Goal: Task Accomplishment & Management: Use online tool/utility

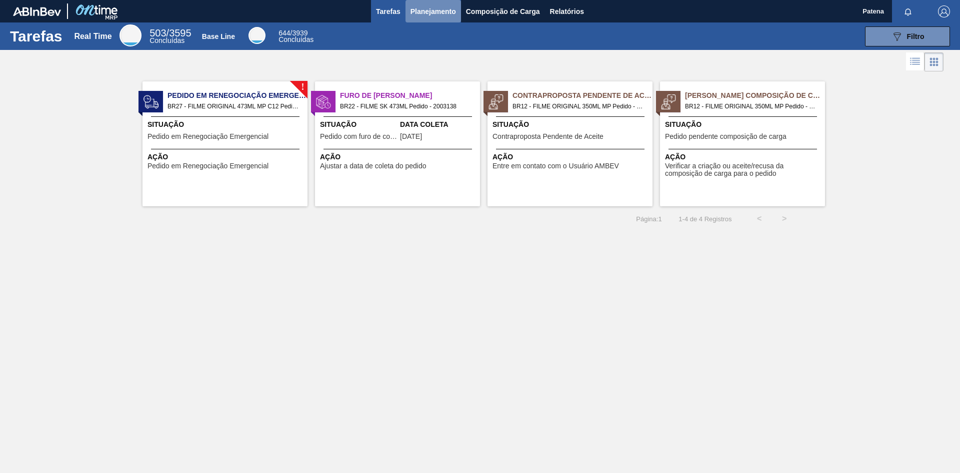
click at [446, 11] on span "Planejamento" at bounding box center [432, 11] width 45 height 12
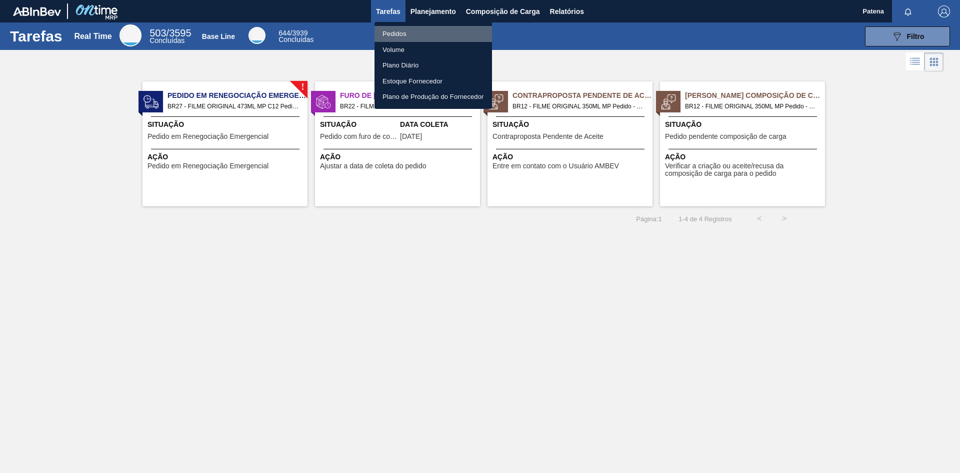
click at [401, 32] on li "Pedidos" at bounding box center [432, 34] width 117 height 16
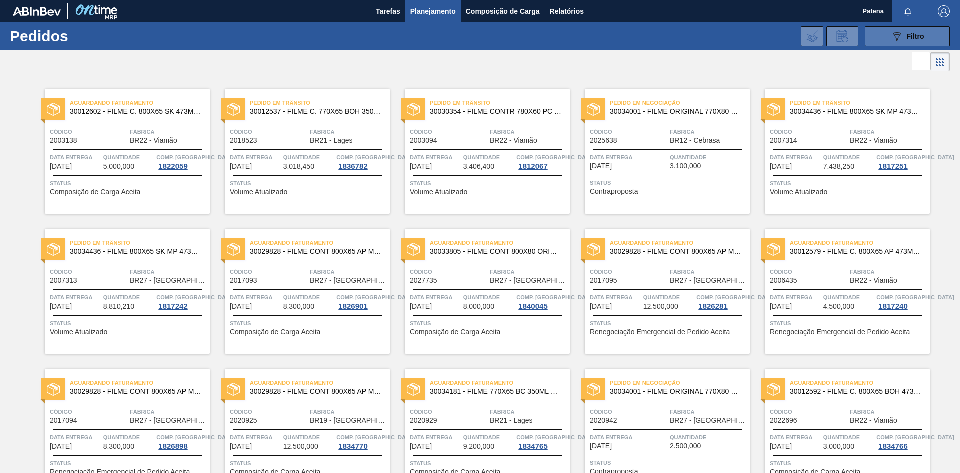
click at [888, 38] on button "089F7B8B-B2A5-4AFE-B5C0-19BA573D28AC Filtro" at bounding box center [907, 36] width 85 height 20
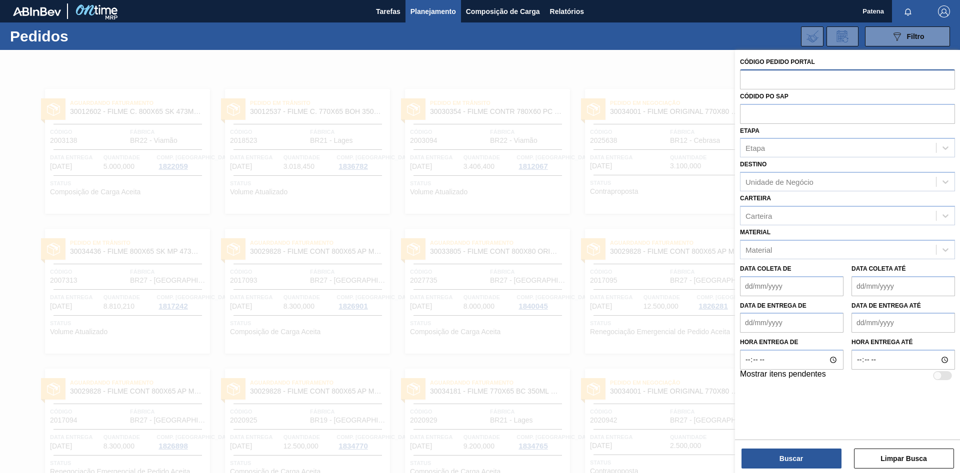
click at [776, 77] on input "text" at bounding box center [847, 78] width 215 height 19
type input "2021552"
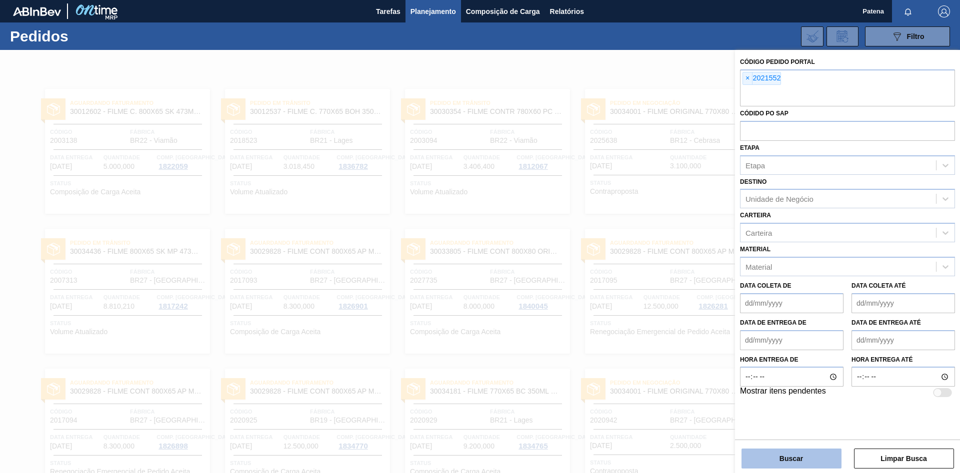
click at [817, 454] on button "Buscar" at bounding box center [791, 459] width 100 height 20
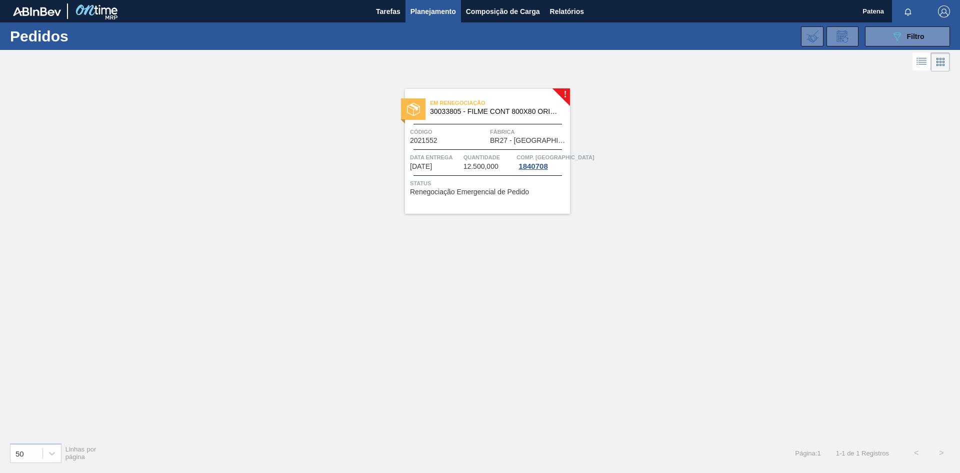
click at [468, 127] on span "Código" at bounding box center [448, 132] width 77 height 10
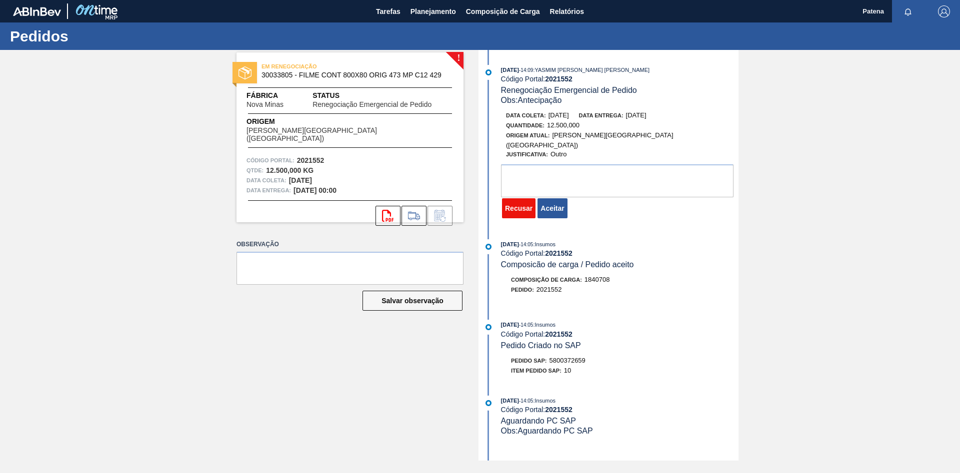
click at [514, 207] on button "Recusar" at bounding box center [518, 208] width 33 height 20
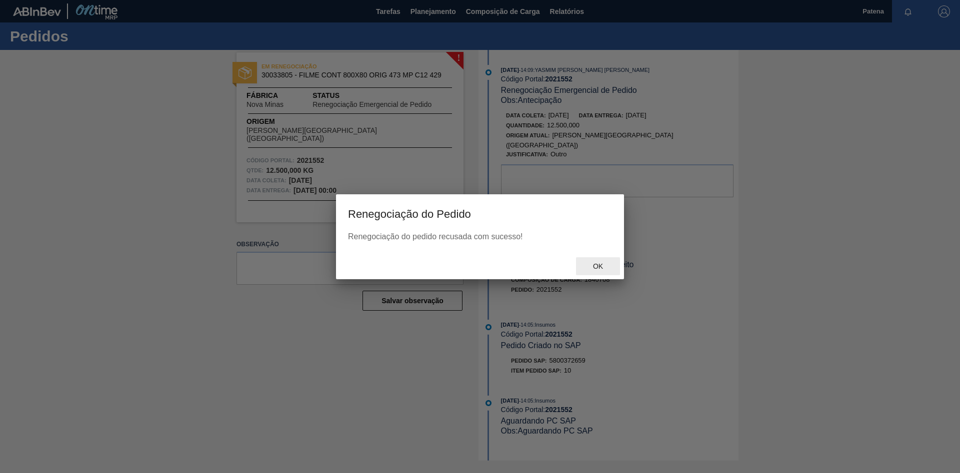
click at [599, 268] on span "Ok" at bounding box center [598, 266] width 26 height 8
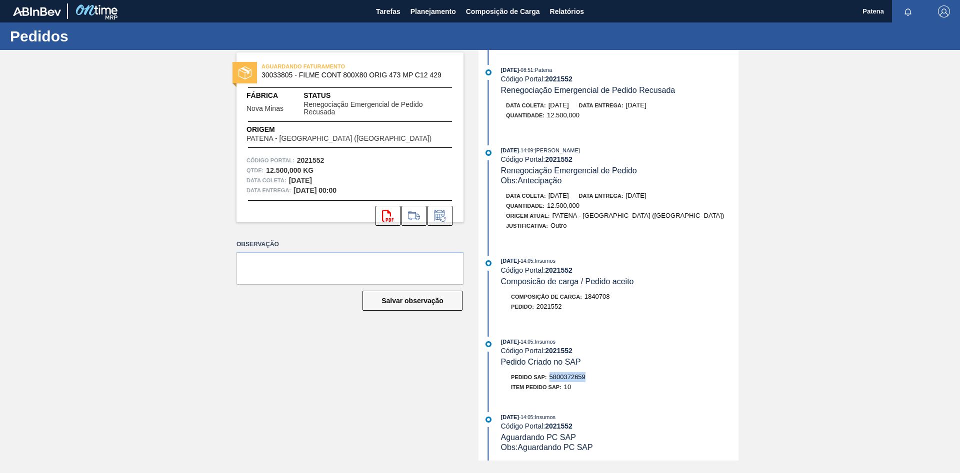
drag, startPoint x: 586, startPoint y: 384, endPoint x: 551, endPoint y: 385, distance: 35.5
click at [551, 381] on span "5800372659" at bounding box center [567, 376] width 36 height 7
copy span "5800372659"
click at [421, 14] on span "Planejamento" at bounding box center [432, 11] width 45 height 12
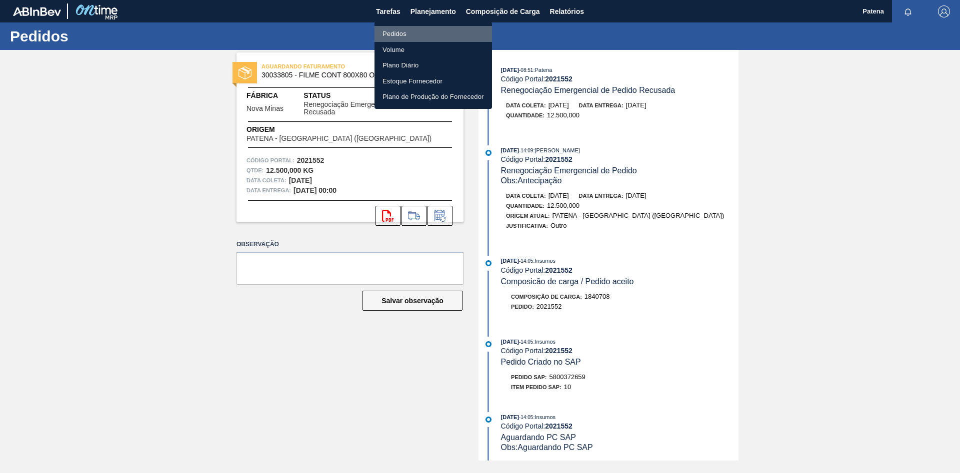
click at [421, 35] on li "Pedidos" at bounding box center [432, 34] width 117 height 16
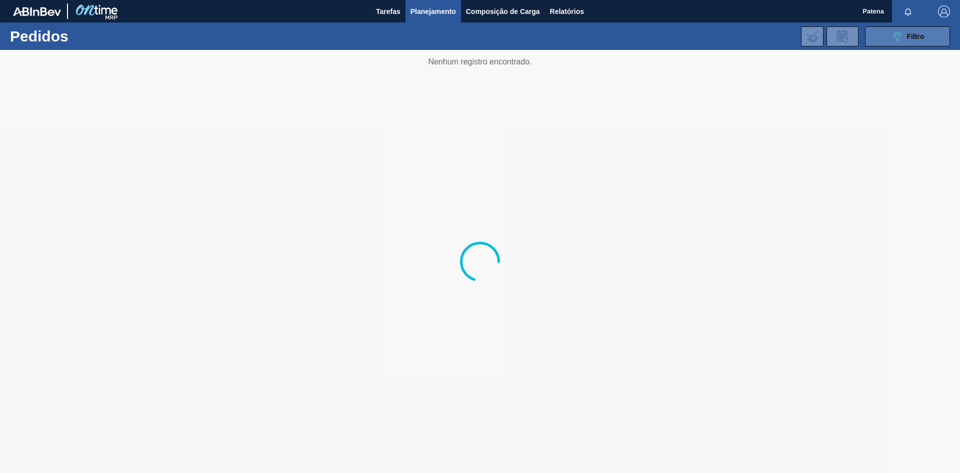
click at [900, 34] on icon at bounding box center [896, 36] width 7 height 8
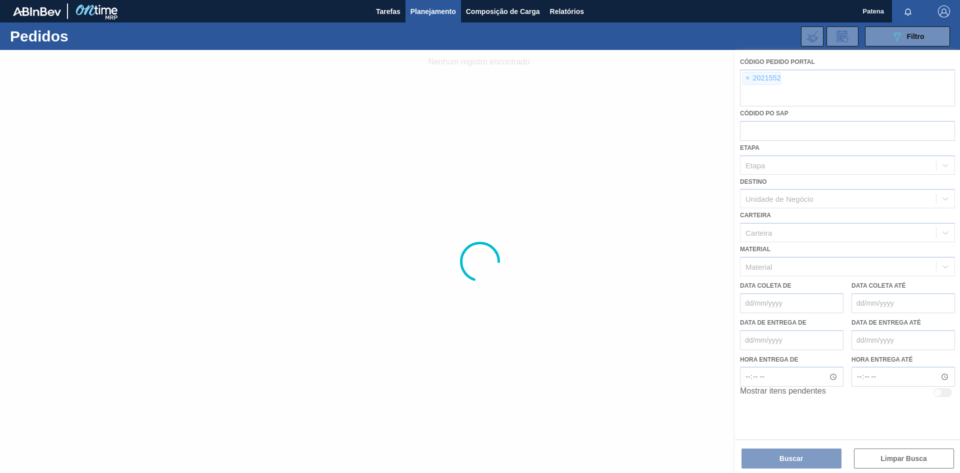
click at [747, 78] on div at bounding box center [480, 261] width 960 height 423
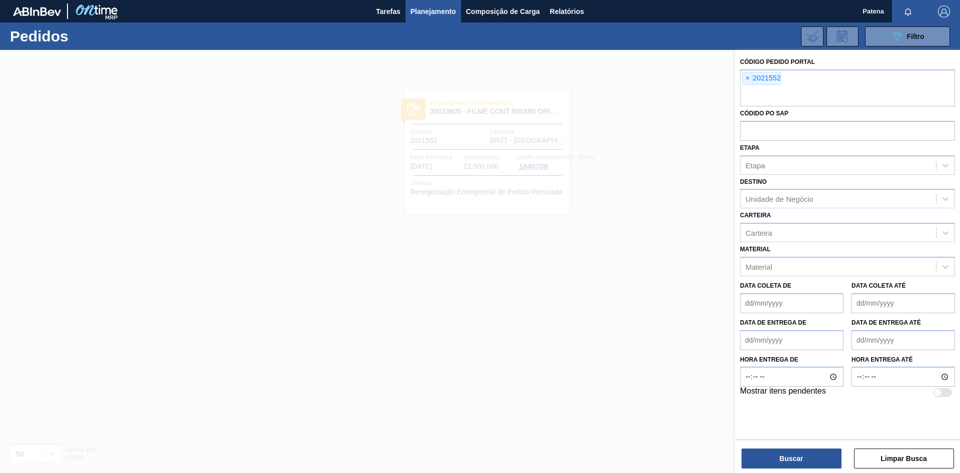
click at [749, 80] on span "×" at bounding box center [747, 78] width 9 height 12
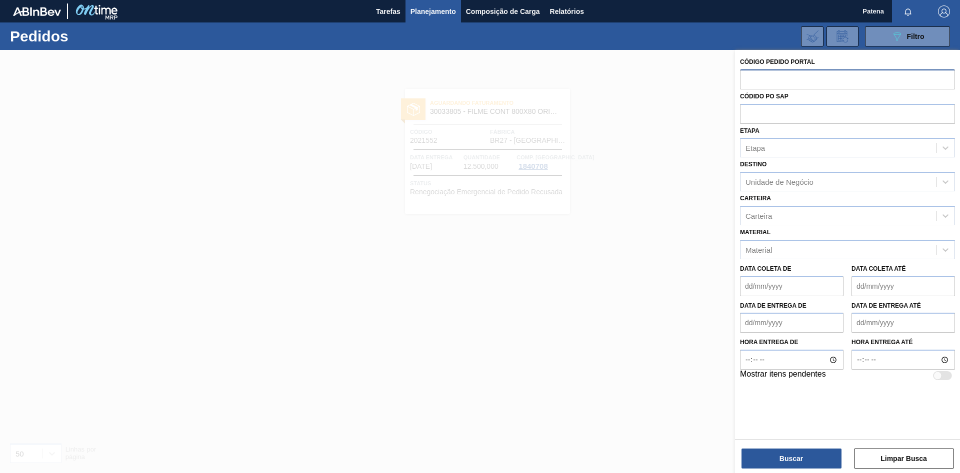
click at [752, 82] on input "text" at bounding box center [847, 78] width 215 height 19
paste input "2021554"
type input "2021554"
click at [805, 459] on button "Buscar" at bounding box center [791, 459] width 100 height 20
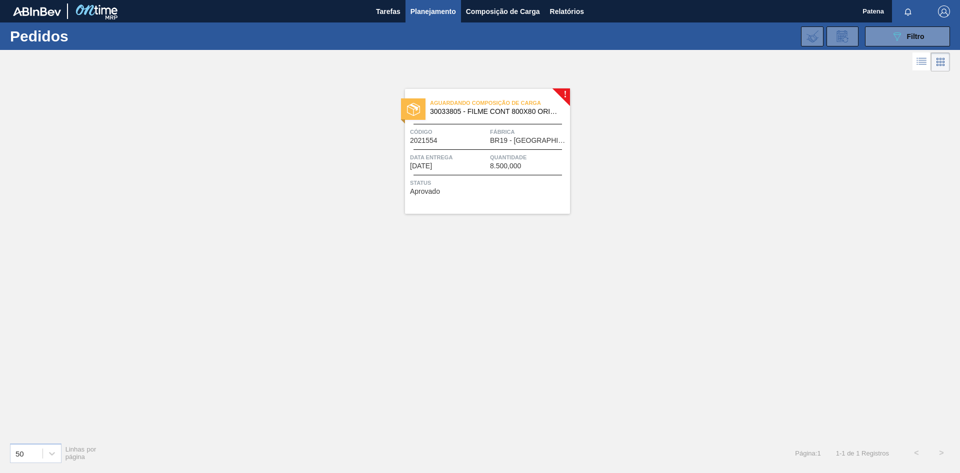
click at [518, 166] on span "8.500,000" at bounding box center [505, 165] width 31 height 7
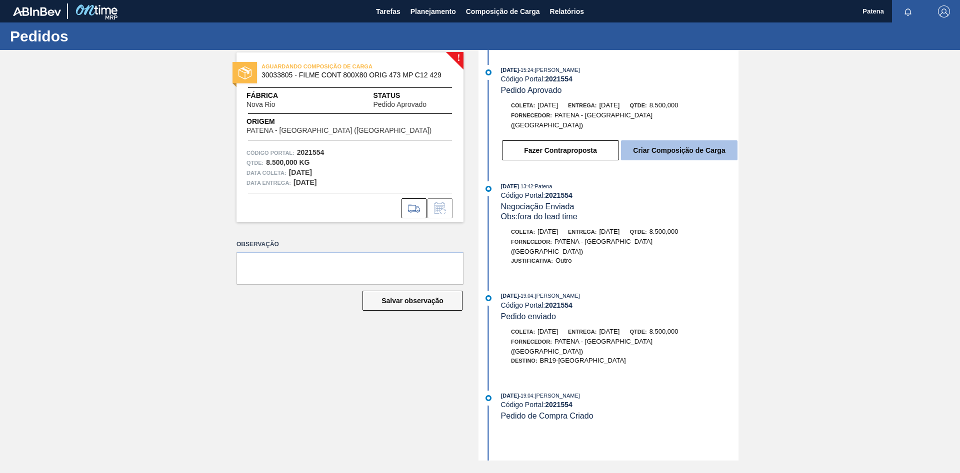
click at [678, 144] on button "Criar Composição de Carga" at bounding box center [679, 150] width 116 height 20
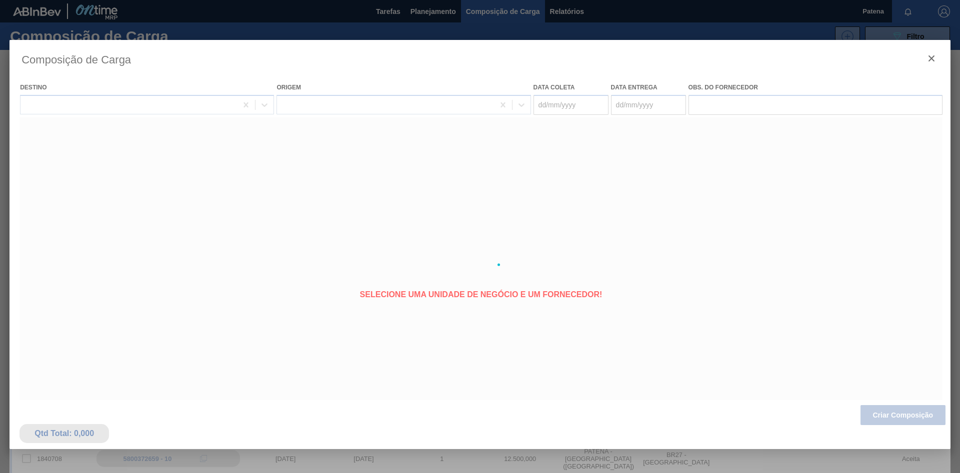
type coleta "[DATE]"
type entrega "[DATE]"
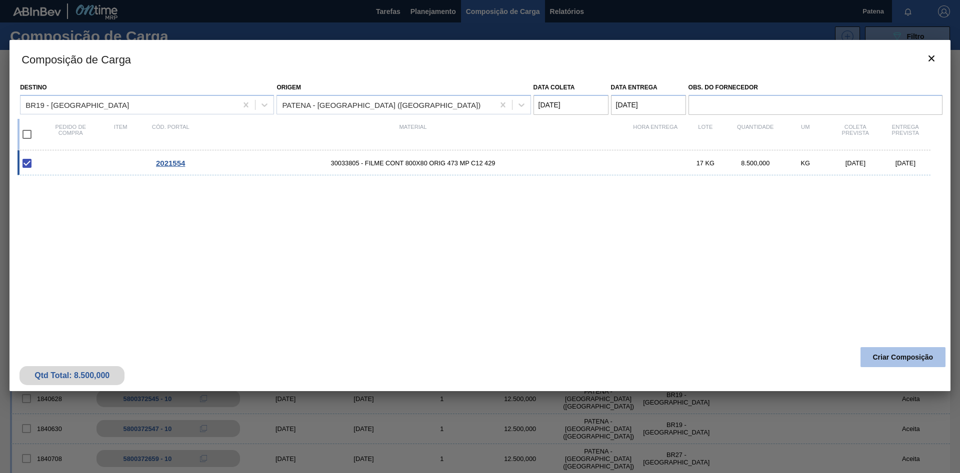
click at [883, 358] on button "Criar Composição" at bounding box center [902, 357] width 85 height 20
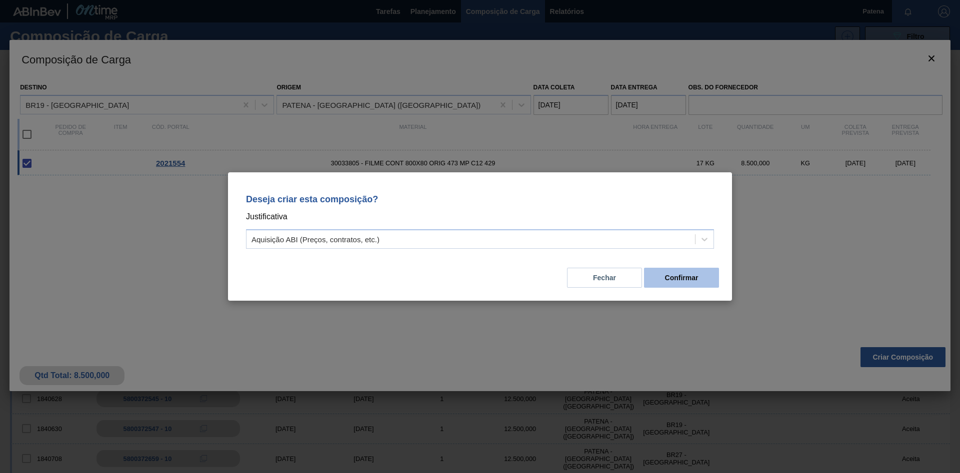
click at [676, 275] on button "Confirmar" at bounding box center [681, 278] width 75 height 20
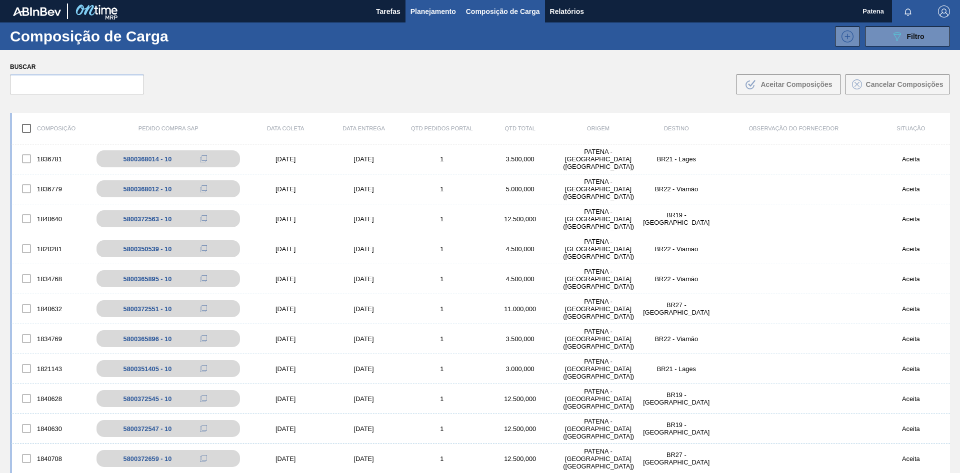
click at [436, 10] on span "Planejamento" at bounding box center [432, 11] width 45 height 12
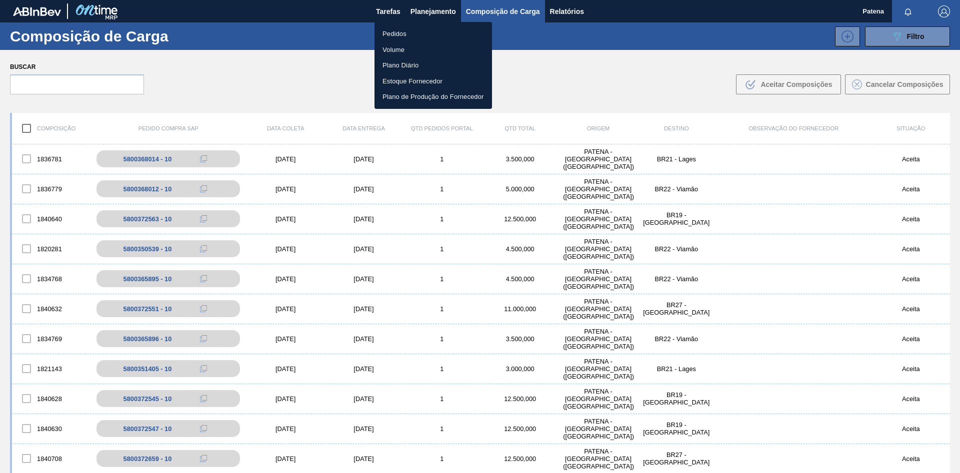
click at [406, 32] on li "Pedidos" at bounding box center [432, 34] width 117 height 16
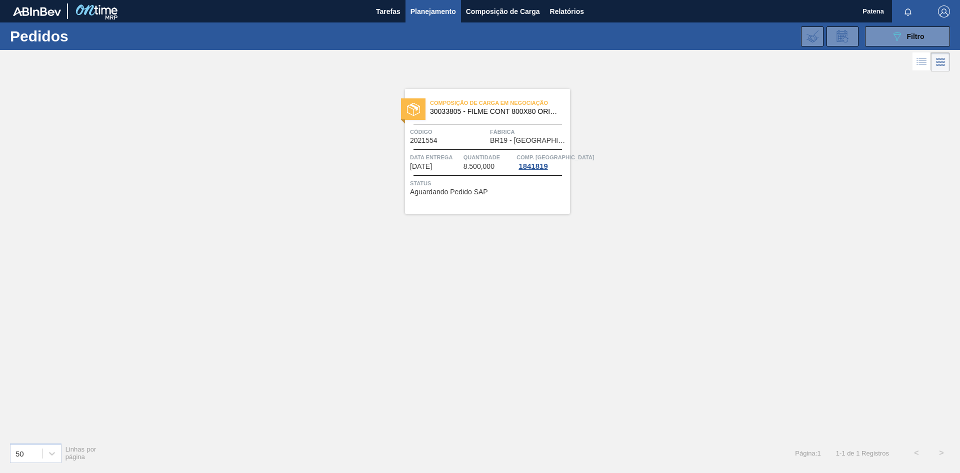
click at [460, 135] on span "Código" at bounding box center [448, 132] width 77 height 10
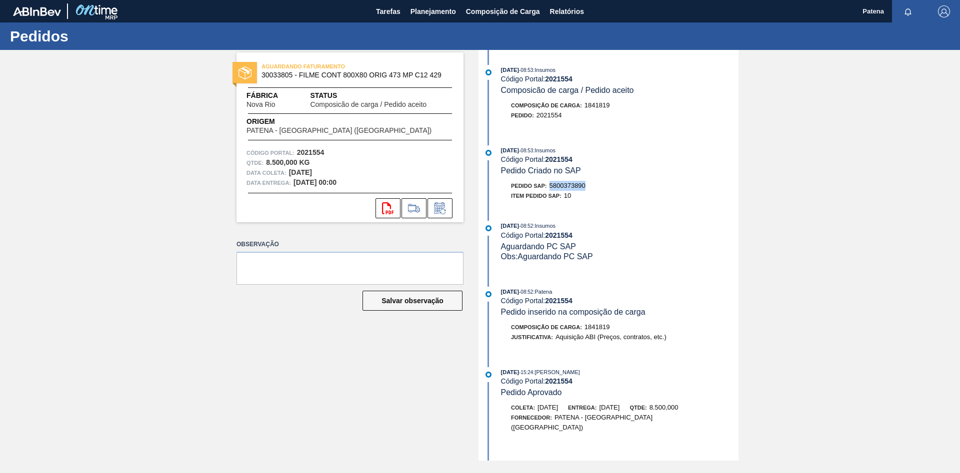
drag, startPoint x: 591, startPoint y: 187, endPoint x: 551, endPoint y: 189, distance: 40.0
click at [551, 189] on div "Pedido SAP: 5800373890" at bounding box center [619, 186] width 237 height 10
copy span "5800373890"
click at [439, 5] on button "Planejamento" at bounding box center [432, 11] width 55 height 22
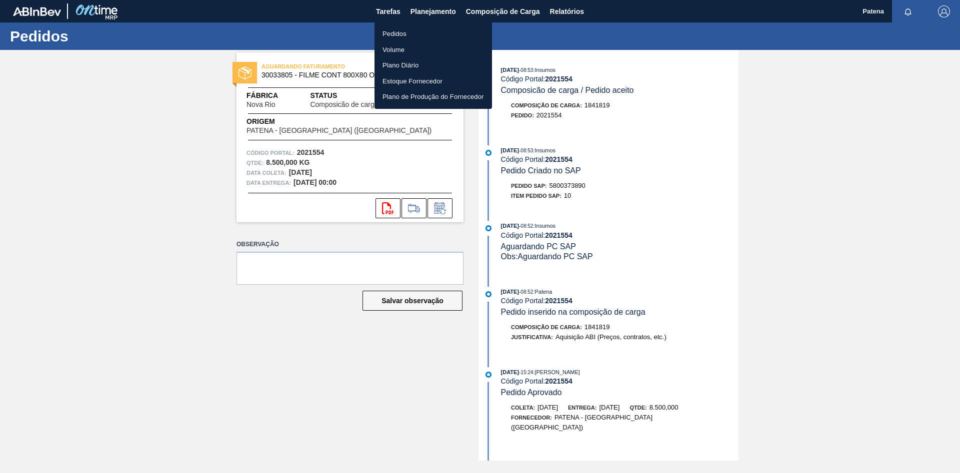
click at [432, 31] on li "Pedidos" at bounding box center [432, 34] width 117 height 16
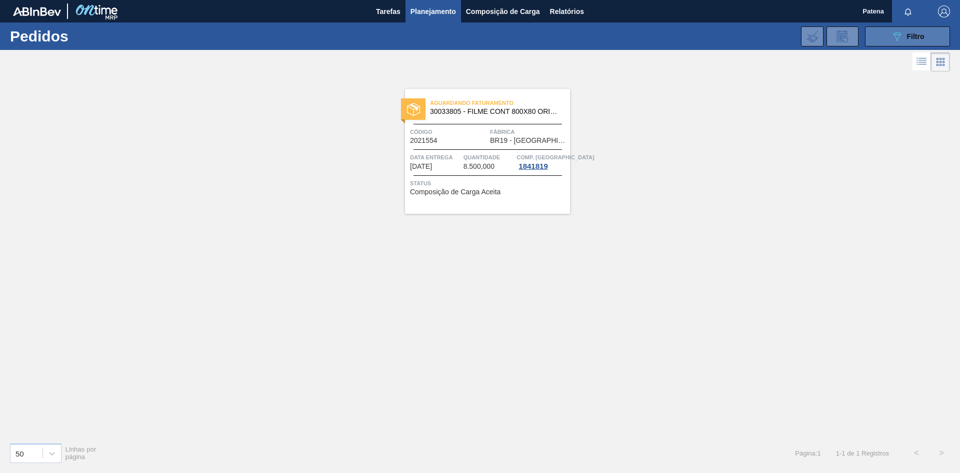
click at [895, 43] on button "089F7B8B-B2A5-4AFE-B5C0-19BA573D28AC Filtro" at bounding box center [907, 36] width 85 height 20
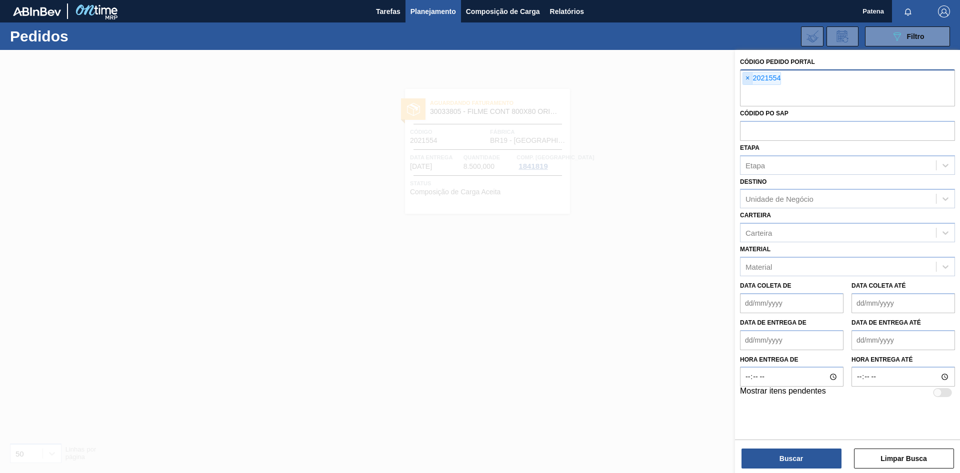
click at [747, 77] on span "×" at bounding box center [747, 78] width 9 height 12
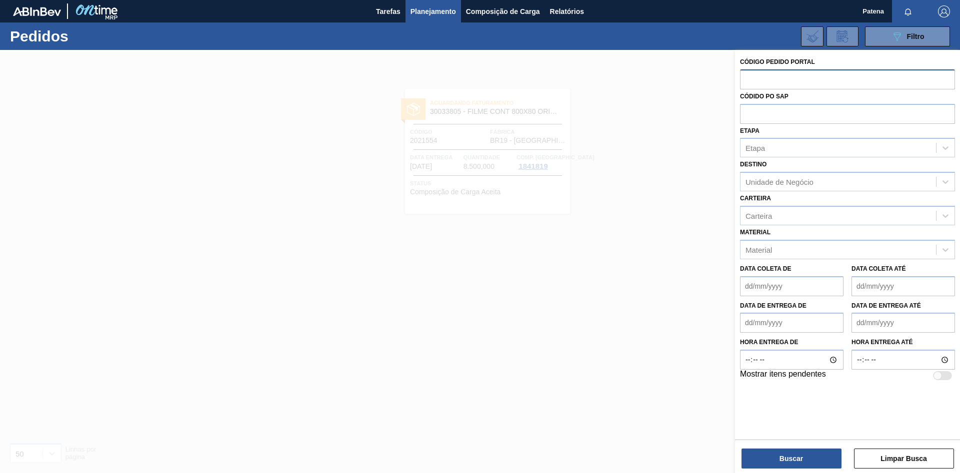
click at [760, 80] on input "text" at bounding box center [847, 78] width 215 height 19
type input "2025638"
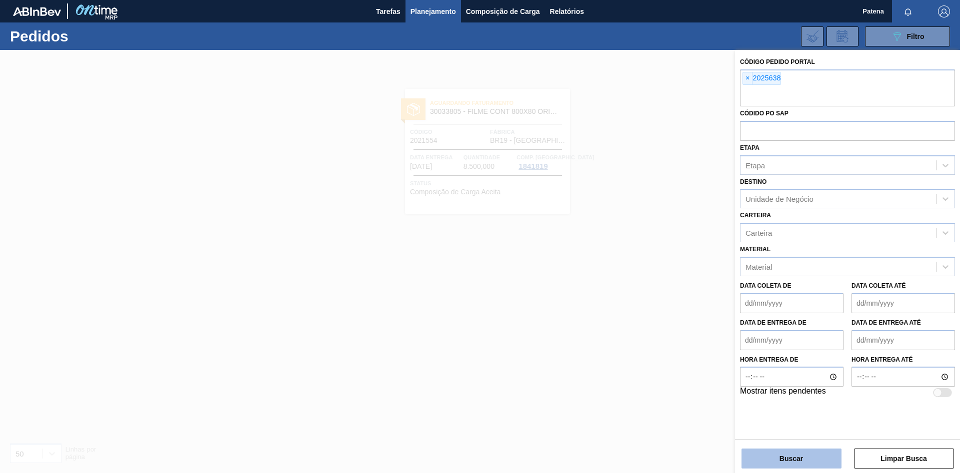
drag, startPoint x: 800, startPoint y: 451, endPoint x: 795, endPoint y: 452, distance: 5.5
click at [795, 452] on button "Buscar" at bounding box center [791, 459] width 100 height 20
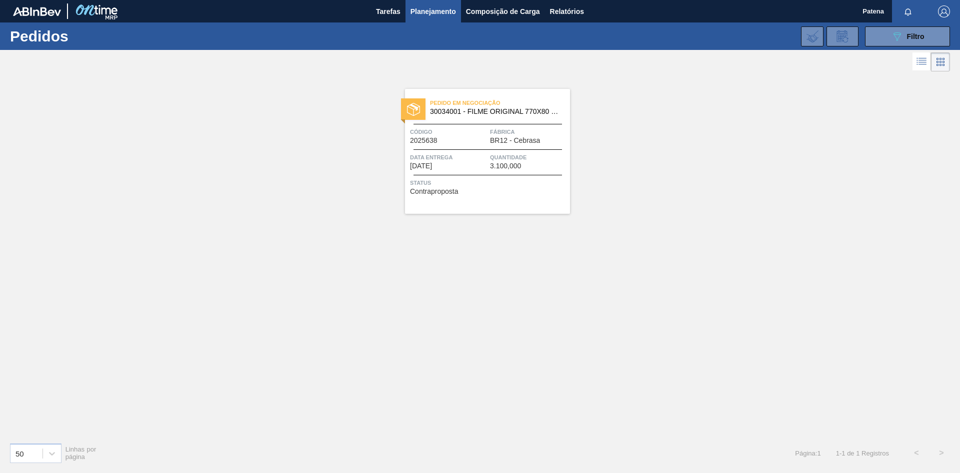
click at [463, 171] on div "Pedido em Negociação 30034001 - FILME ORIGINAL 770X80 350X12 MP Código 2025638 …" at bounding box center [487, 151] width 165 height 125
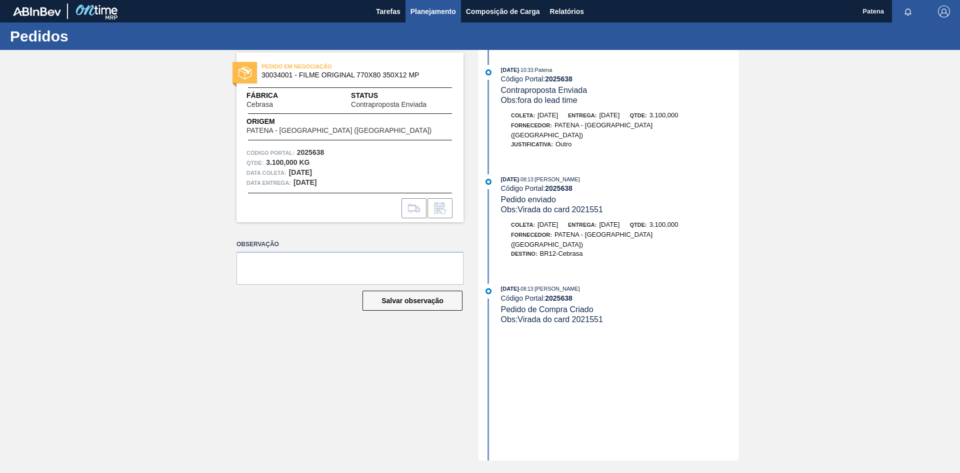
click at [435, 15] on span "Planejamento" at bounding box center [432, 11] width 45 height 12
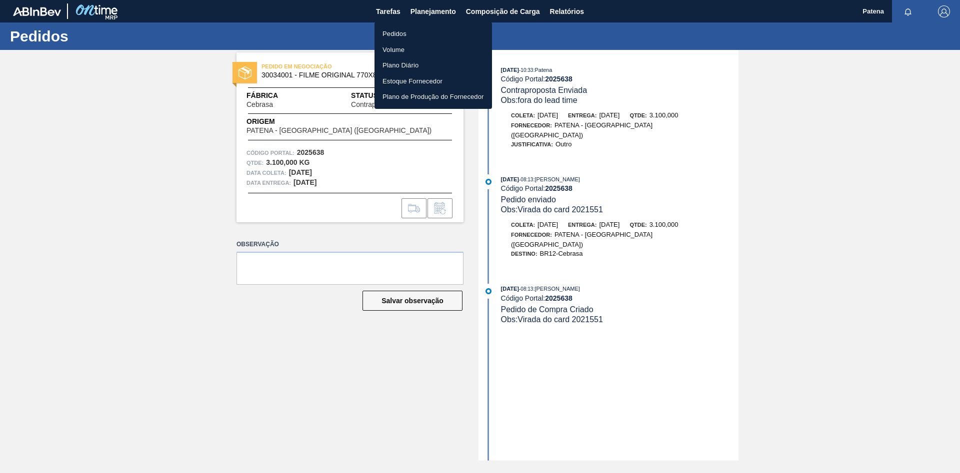
click at [405, 32] on li "Pedidos" at bounding box center [432, 34] width 117 height 16
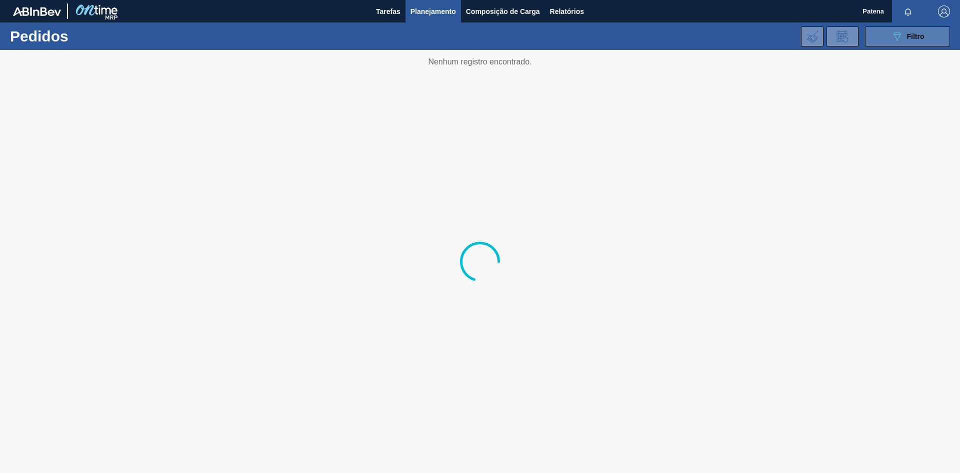
click at [917, 37] on span "Filtro" at bounding box center [915, 36] width 17 height 8
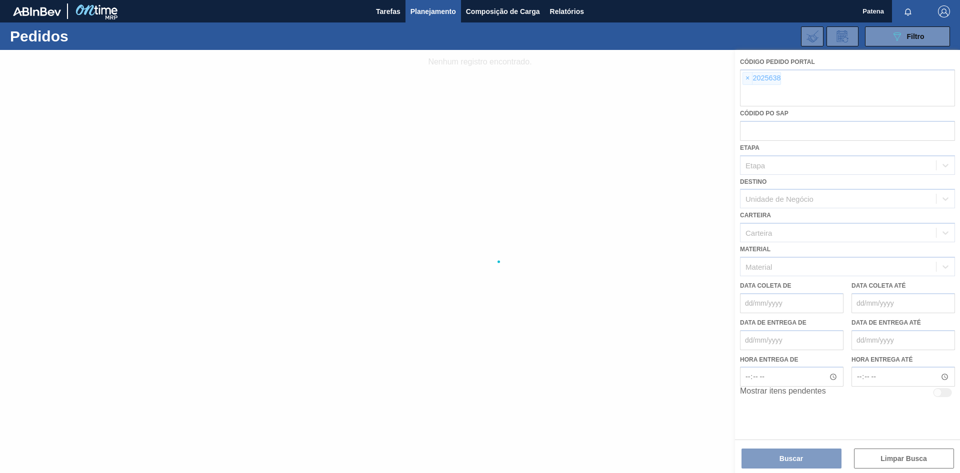
click at [749, 80] on div at bounding box center [480, 261] width 960 height 423
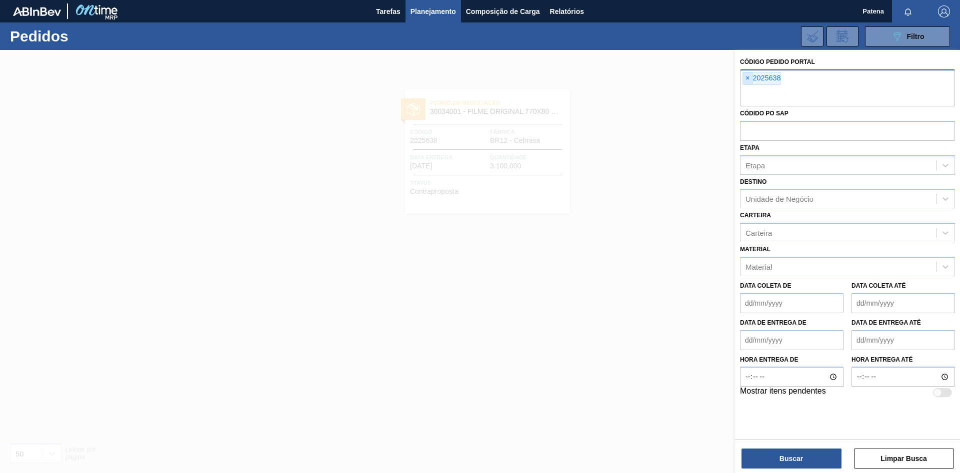
click at [748, 79] on span "×" at bounding box center [747, 78] width 9 height 12
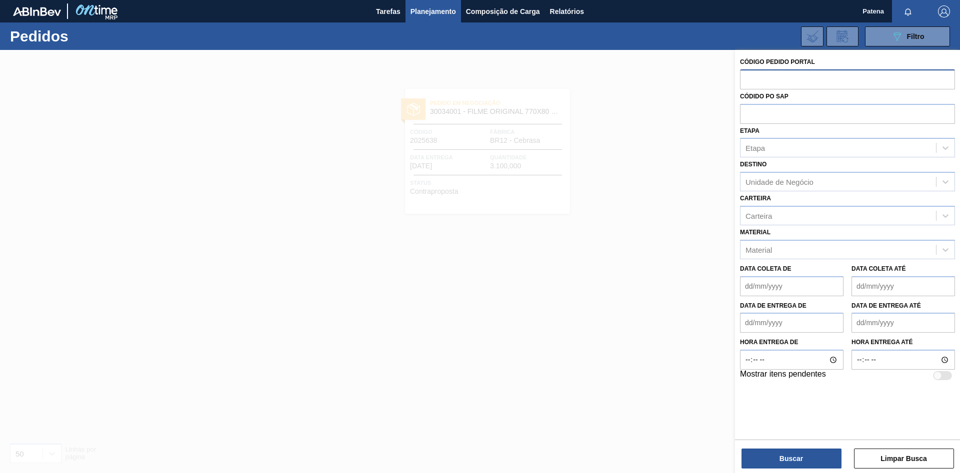
click at [750, 78] on input "text" at bounding box center [847, 78] width 215 height 19
paste input "70583"
click at [770, 78] on input "70583" at bounding box center [847, 78] width 215 height 19
type input "70583"
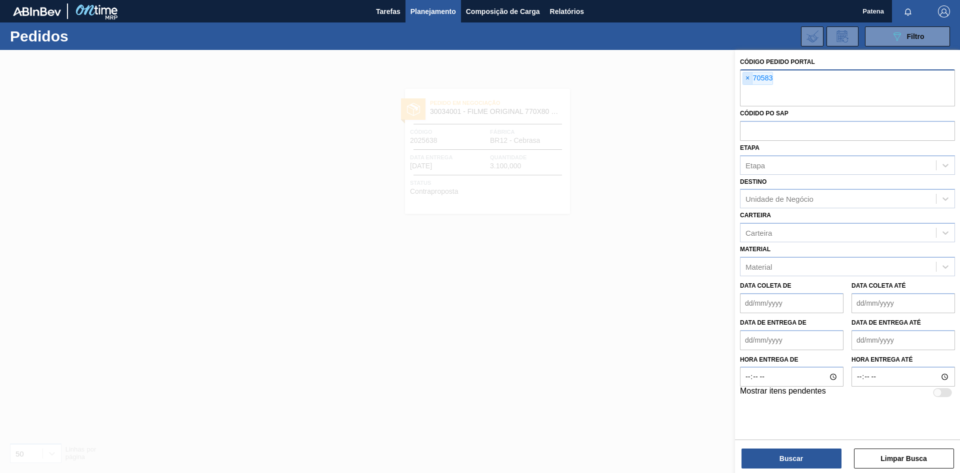
click at [746, 82] on span "×" at bounding box center [747, 78] width 9 height 12
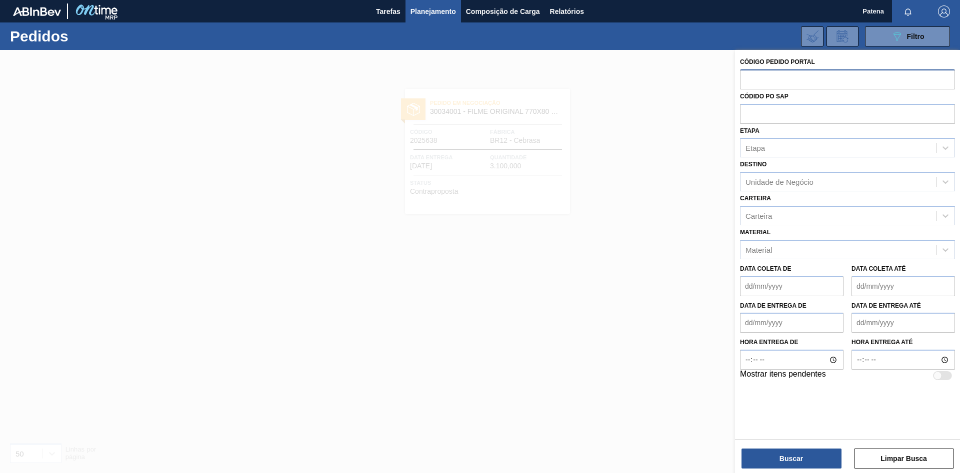
click at [747, 82] on input "text" at bounding box center [847, 78] width 215 height 19
type input "2020942"
click at [814, 465] on button "Buscar" at bounding box center [791, 459] width 100 height 20
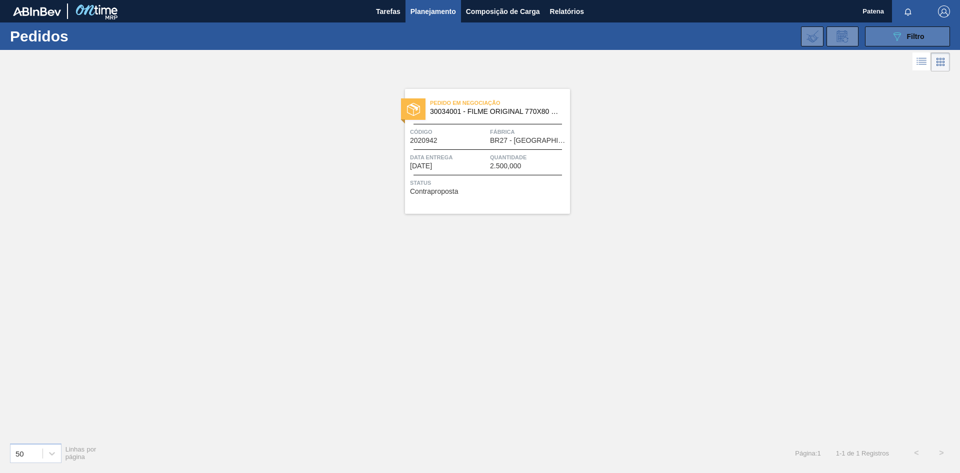
click at [891, 37] on icon "089F7B8B-B2A5-4AFE-B5C0-19BA573D28AC" at bounding box center [897, 36] width 12 height 12
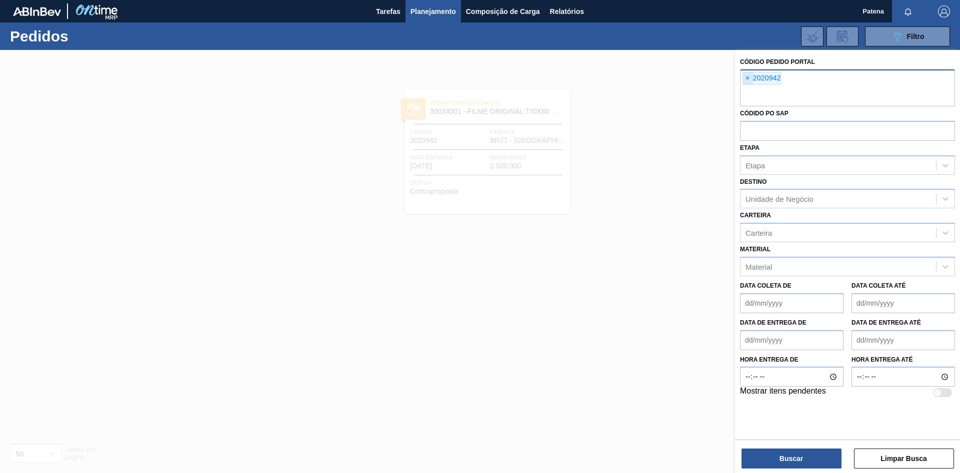
click at [745, 80] on span "×" at bounding box center [747, 78] width 9 height 12
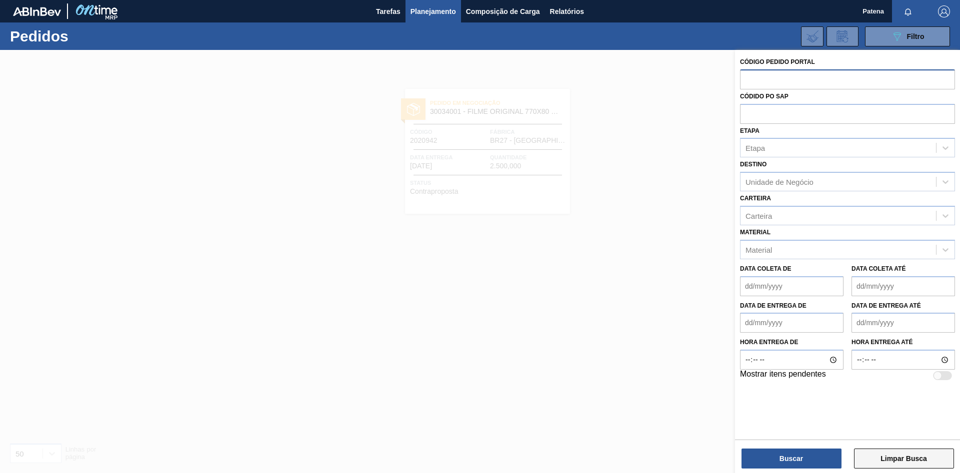
click at [910, 457] on button "Limpar Busca" at bounding box center [904, 459] width 100 height 20
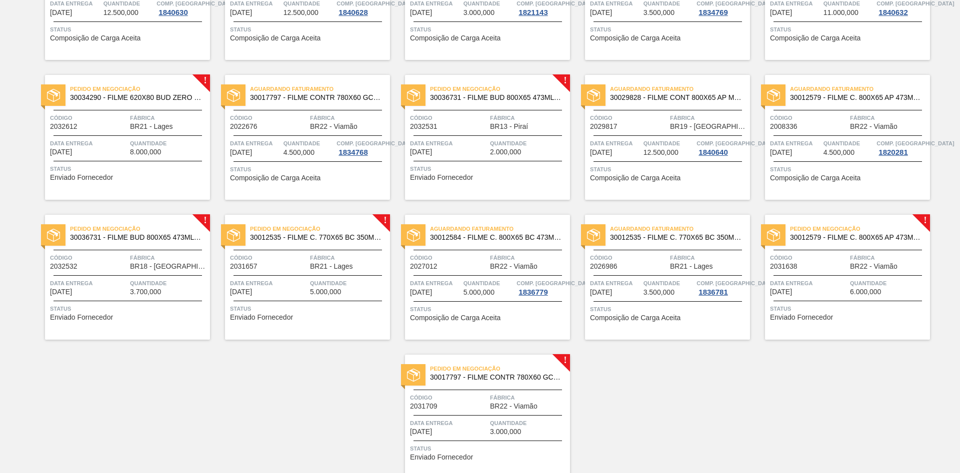
scroll to position [757, 0]
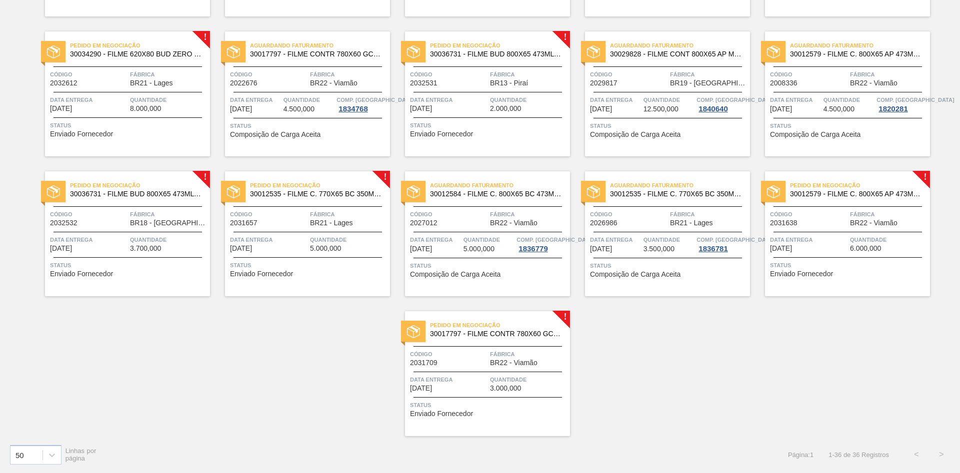
click at [497, 76] on span "Fábrica" at bounding box center [528, 74] width 77 height 10
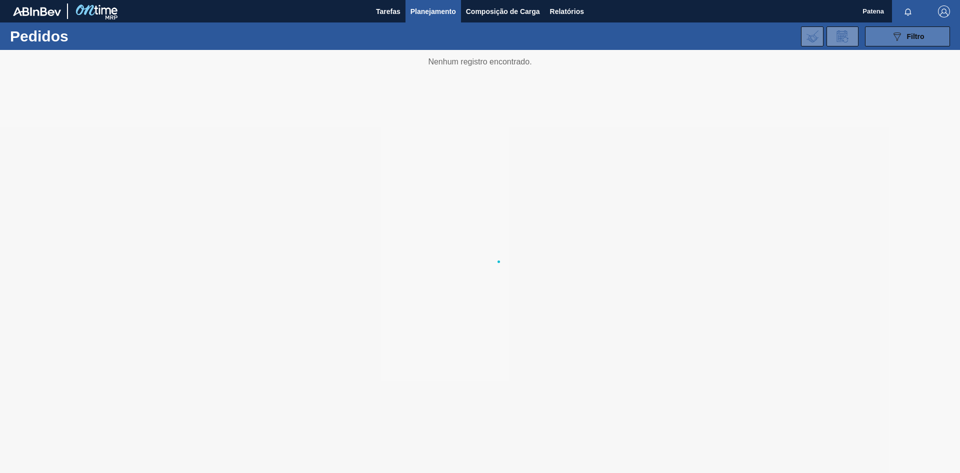
click at [889, 39] on button "089F7B8B-B2A5-4AFE-B5C0-19BA573D28AC Filtro" at bounding box center [907, 36] width 85 height 20
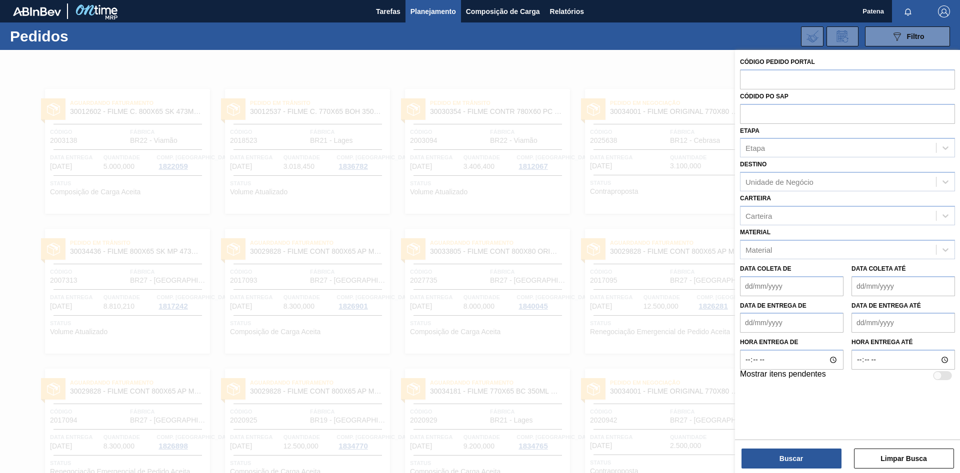
click at [665, 365] on div at bounding box center [480, 286] width 960 height 473
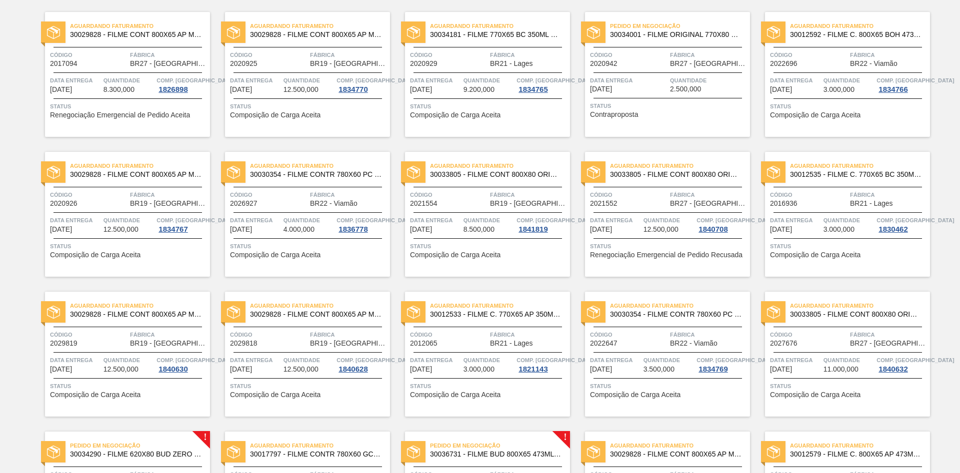
scroll to position [757, 0]
